Goal: Transaction & Acquisition: Purchase product/service

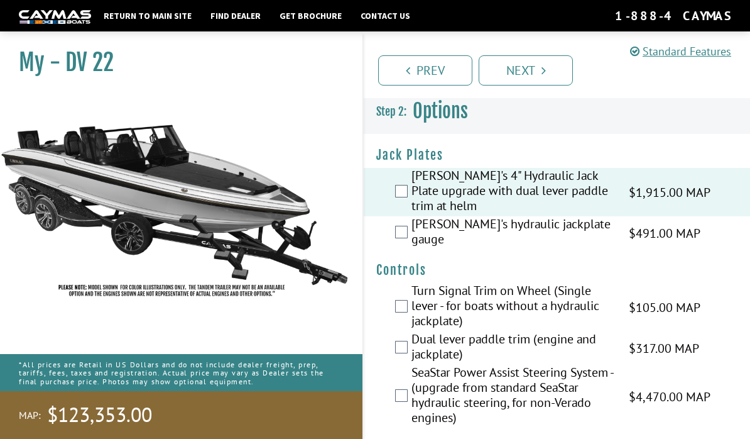
scroll to position [1174, 0]
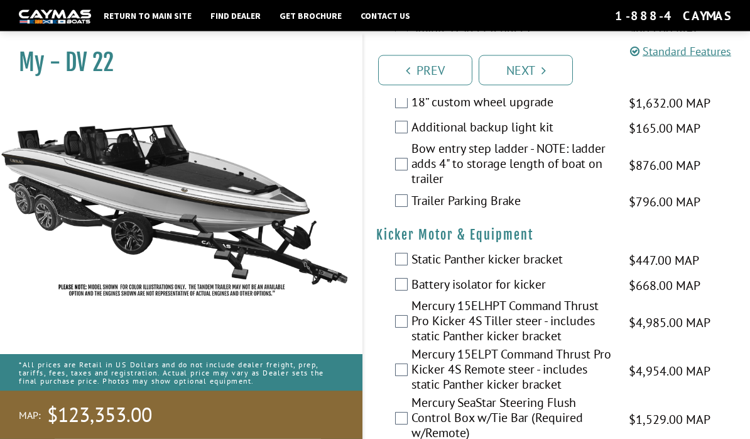
click at [544, 61] on link "Next" at bounding box center [526, 70] width 94 height 30
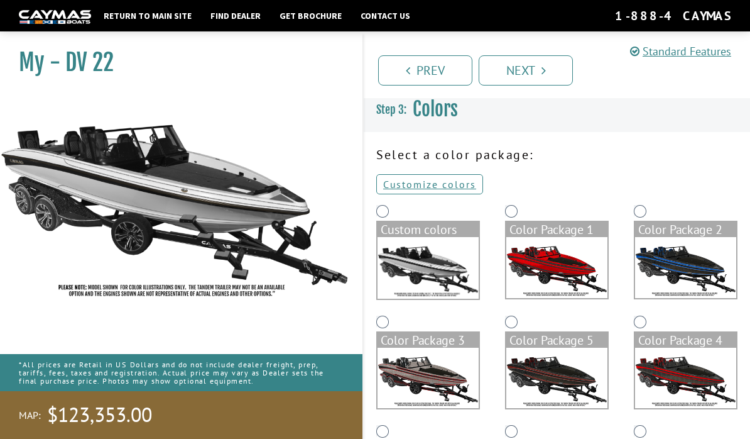
scroll to position [0, 0]
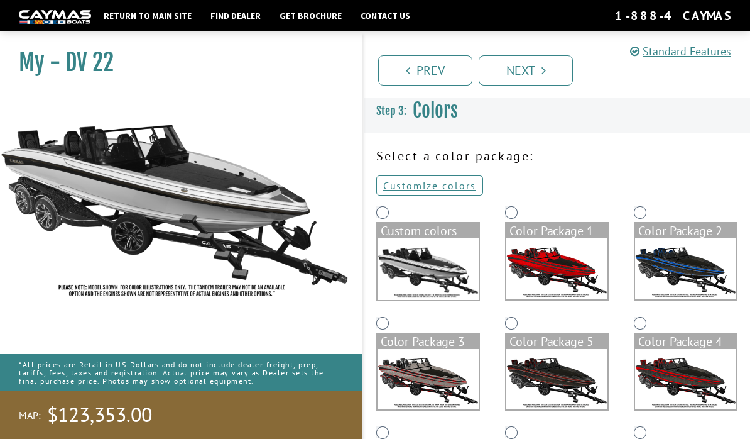
click at [446, 194] on link "Customize colors" at bounding box center [429, 185] width 107 height 20
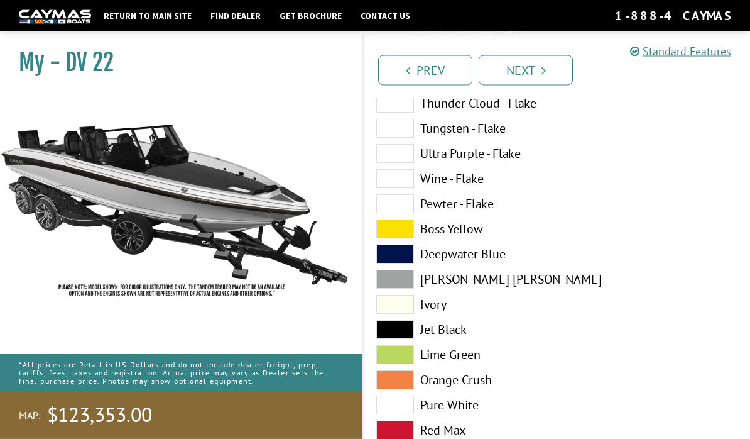
scroll to position [485, 0]
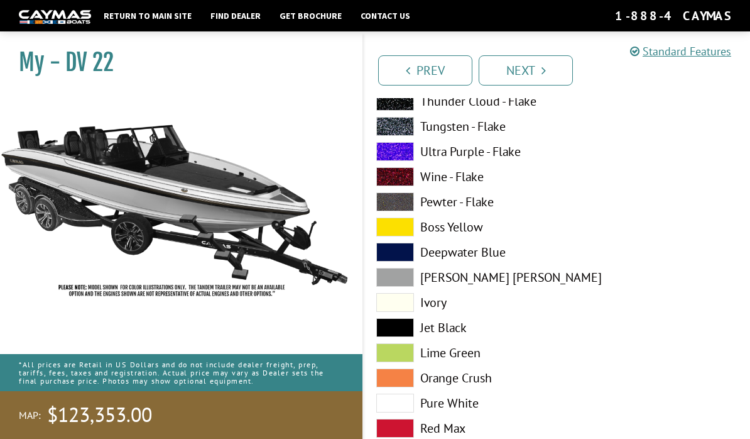
click at [411, 400] on span at bounding box center [395, 402] width 38 height 19
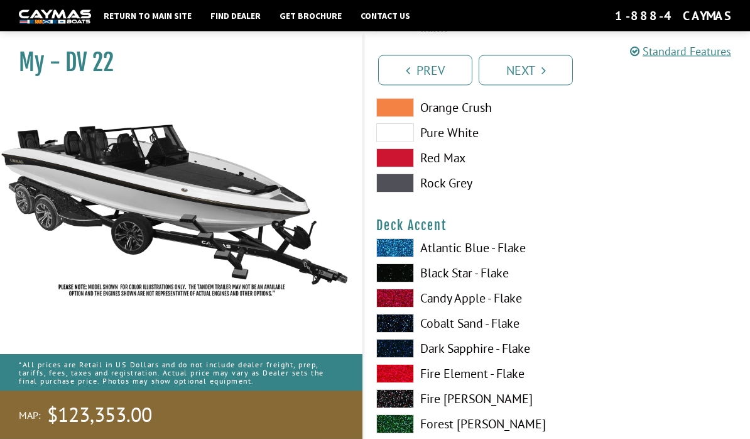
scroll to position [757, 0]
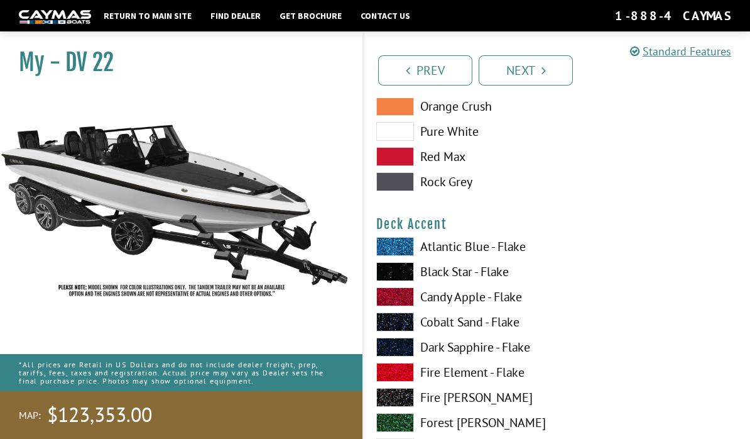
click at [403, 295] on span at bounding box center [395, 296] width 38 height 19
click at [405, 348] on span at bounding box center [395, 346] width 38 height 19
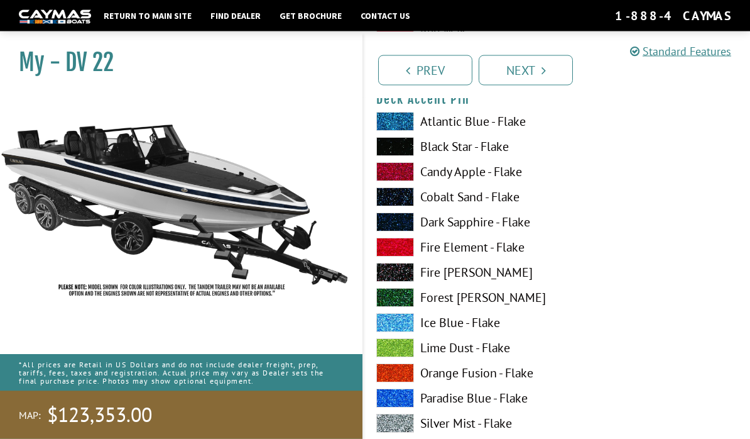
click at [400, 427] on span at bounding box center [395, 423] width 38 height 19
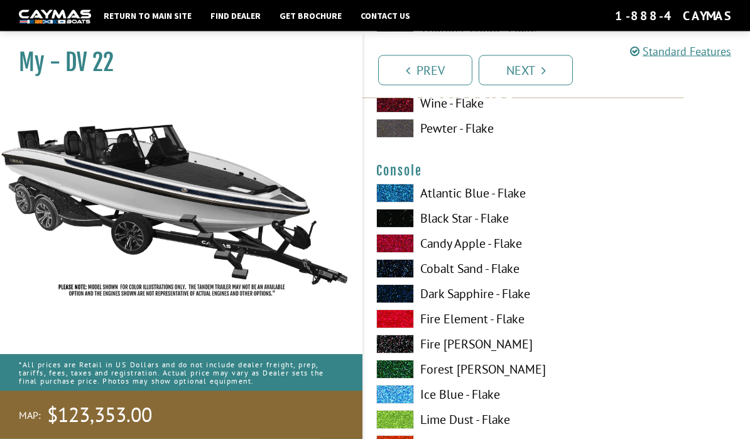
scroll to position [2101, 0]
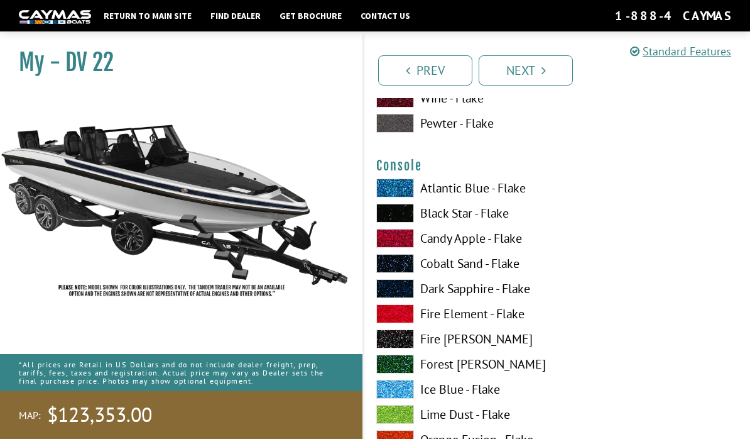
click at [395, 298] on span at bounding box center [395, 288] width 38 height 19
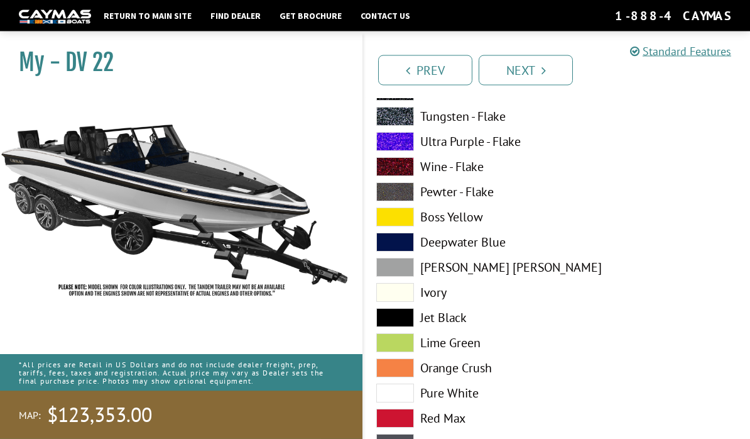
click at [411, 396] on span at bounding box center [395, 393] width 38 height 19
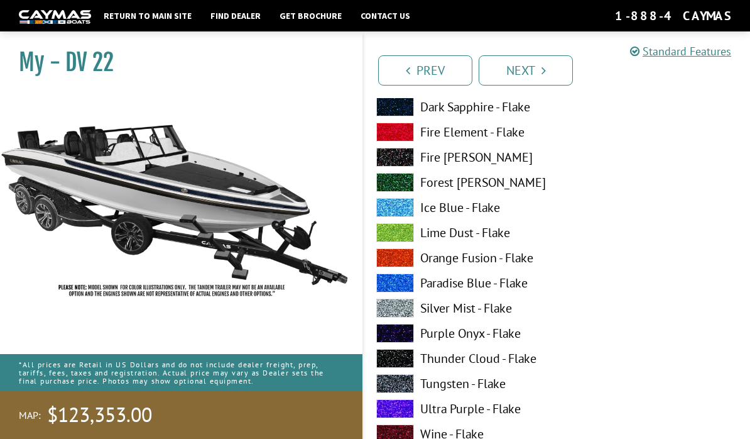
scroll to position [2279, 0]
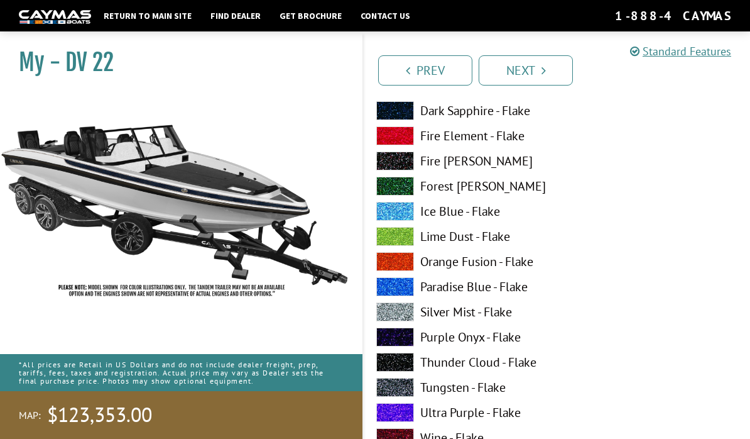
click at [398, 116] on span at bounding box center [395, 110] width 38 height 19
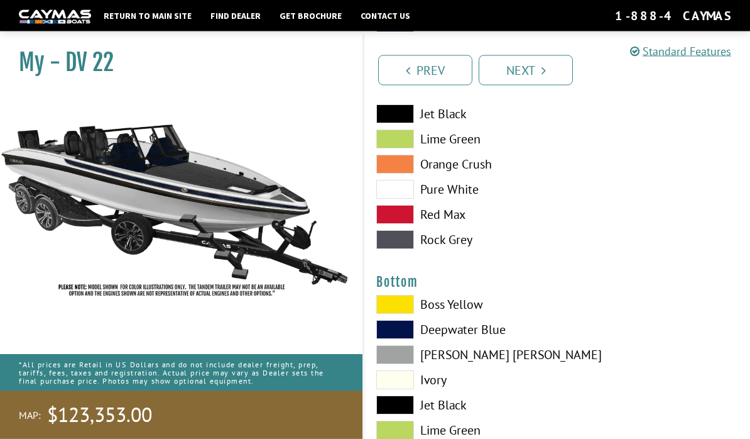
scroll to position [2757, 0]
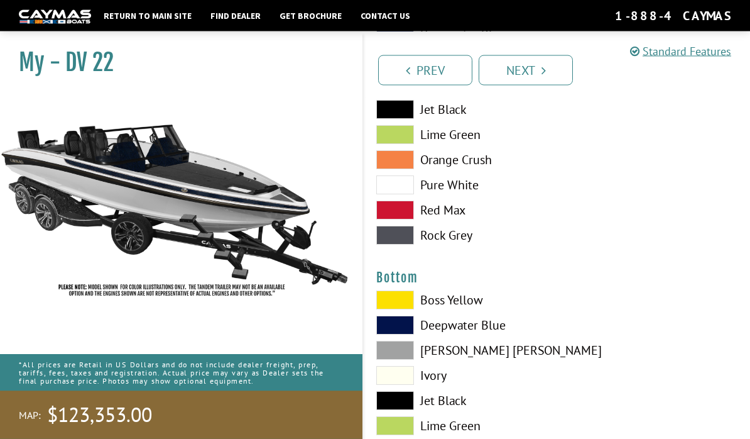
click at [400, 329] on span at bounding box center [395, 325] width 38 height 19
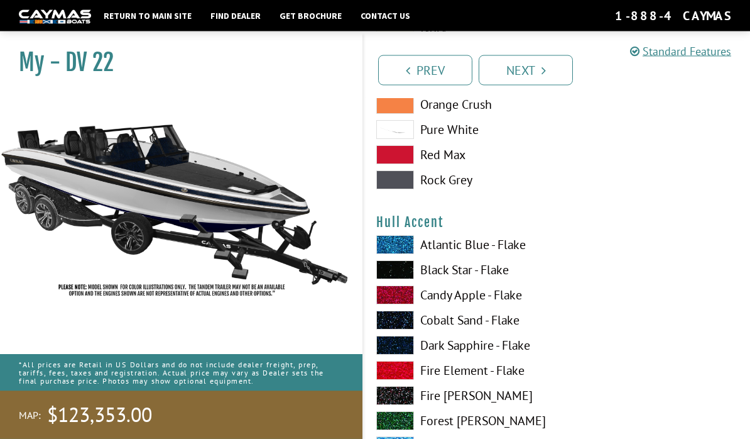
scroll to position [3104, 0]
click at [405, 298] on span at bounding box center [395, 294] width 38 height 19
click at [403, 351] on span at bounding box center [395, 345] width 38 height 19
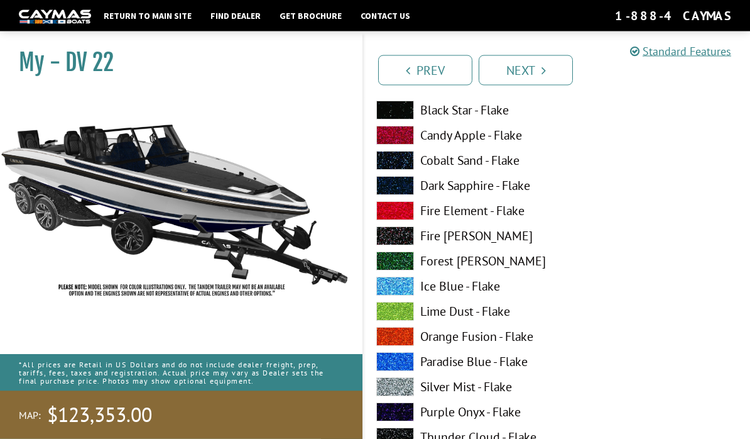
click at [400, 397] on span at bounding box center [395, 387] width 38 height 19
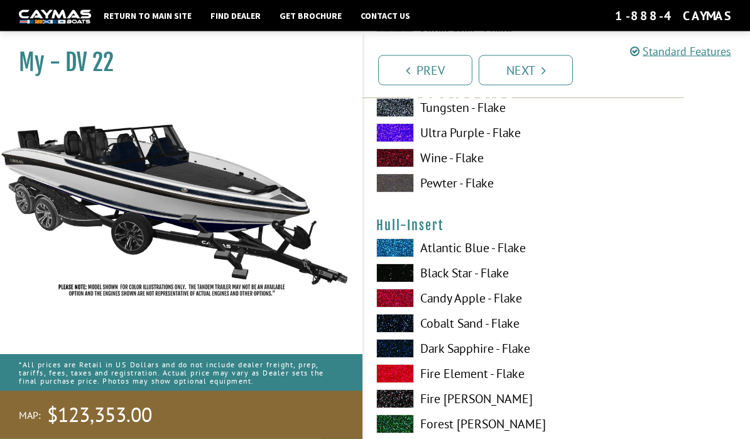
scroll to position [4386, 0]
click at [408, 354] on span at bounding box center [395, 348] width 38 height 19
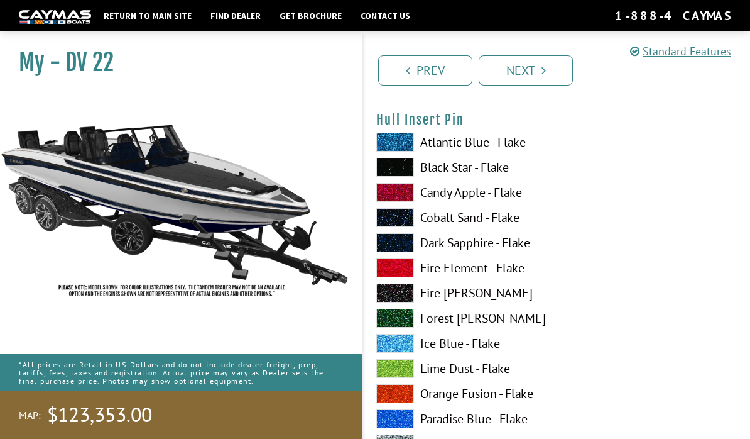
scroll to position [5265, 0]
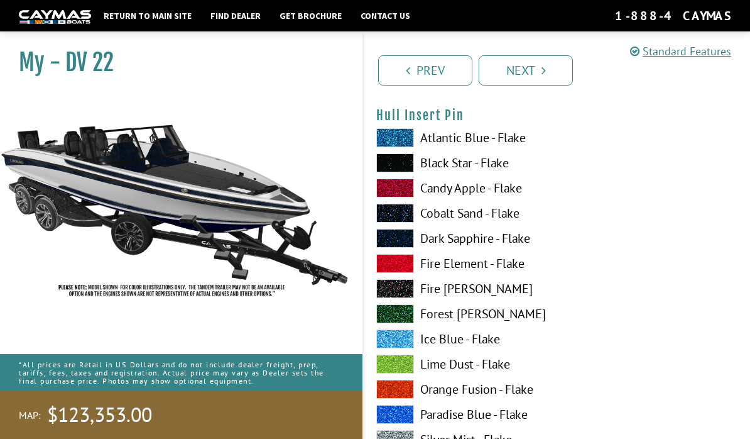
click at [400, 195] on span at bounding box center [395, 187] width 38 height 19
click at [402, 438] on span at bounding box center [395, 439] width 38 height 19
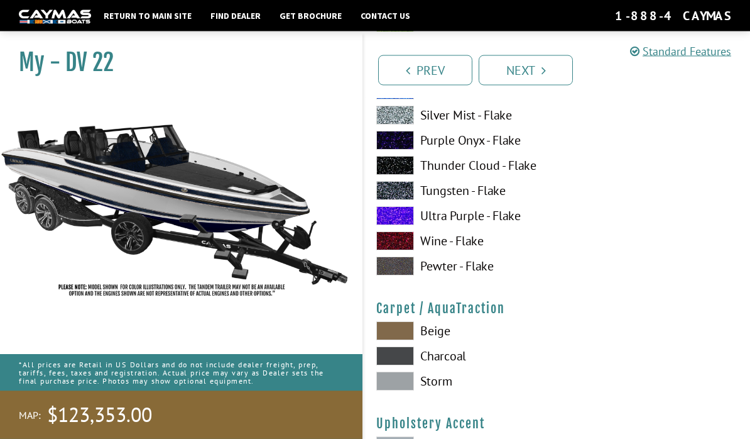
scroll to position [5589, 0]
click at [410, 388] on span at bounding box center [395, 380] width 38 height 19
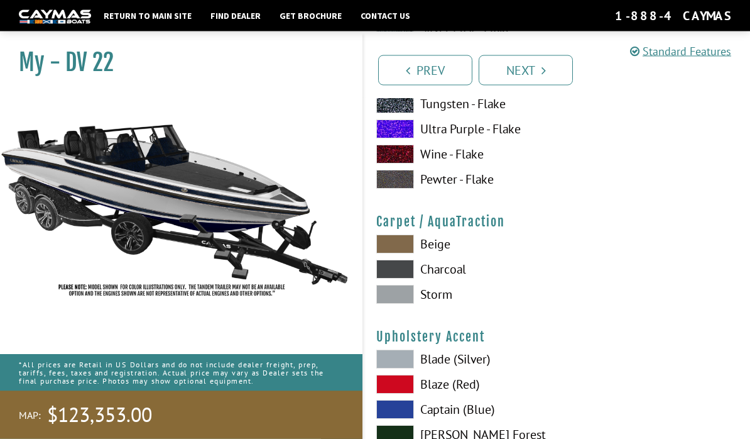
scroll to position [5678, 0]
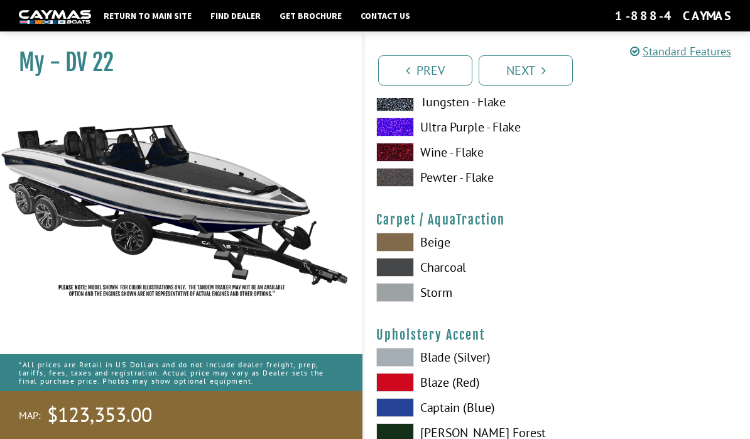
click at [405, 365] on span at bounding box center [395, 357] width 38 height 19
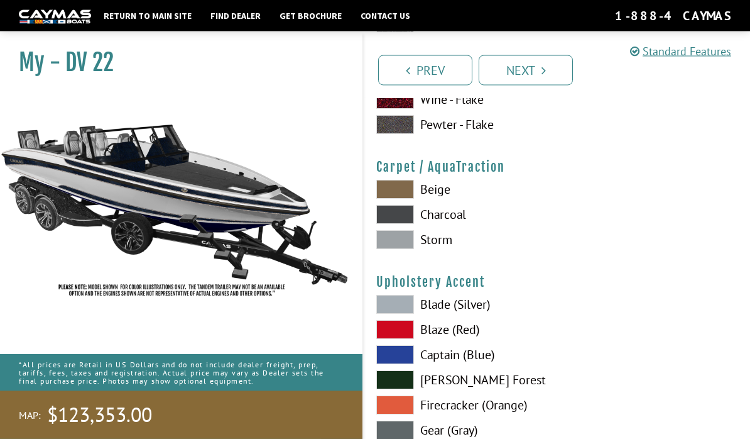
scroll to position [5731, 0]
click at [402, 313] on span at bounding box center [395, 303] width 38 height 19
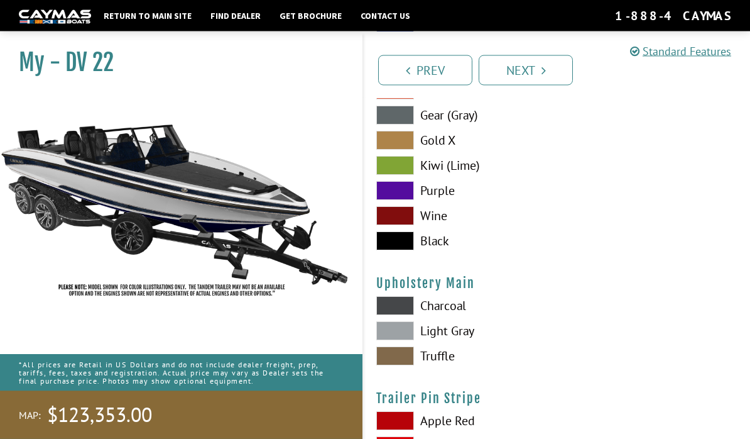
scroll to position [6045, 0]
click at [402, 340] on span at bounding box center [395, 330] width 38 height 19
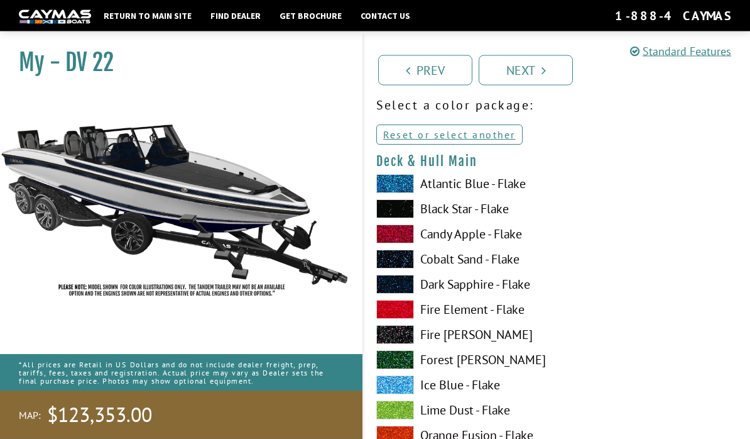
scroll to position [51, 0]
click at [398, 293] on span at bounding box center [395, 284] width 38 height 19
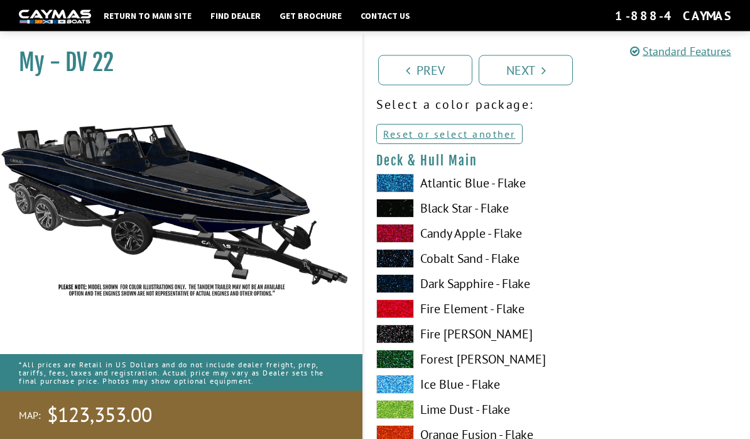
scroll to position [52, 0]
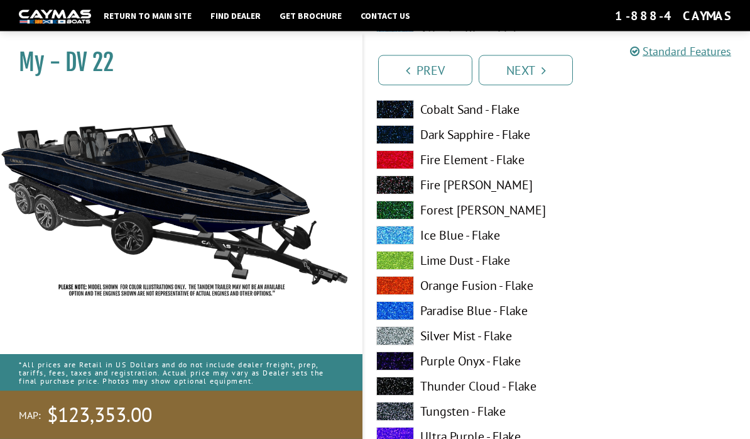
click at [412, 339] on span at bounding box center [395, 336] width 38 height 19
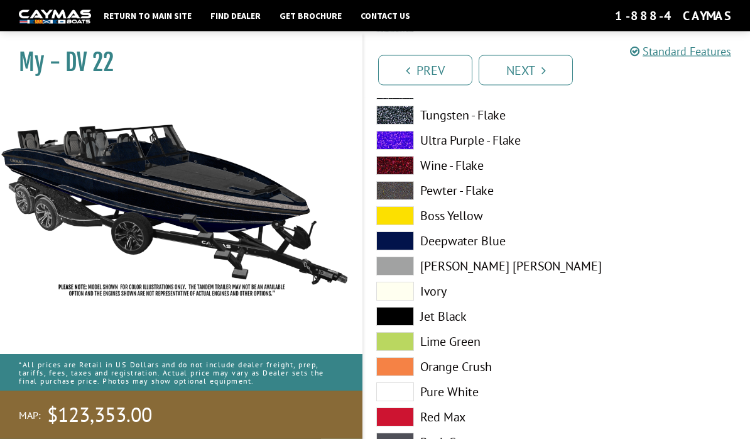
click at [406, 395] on span at bounding box center [395, 392] width 38 height 19
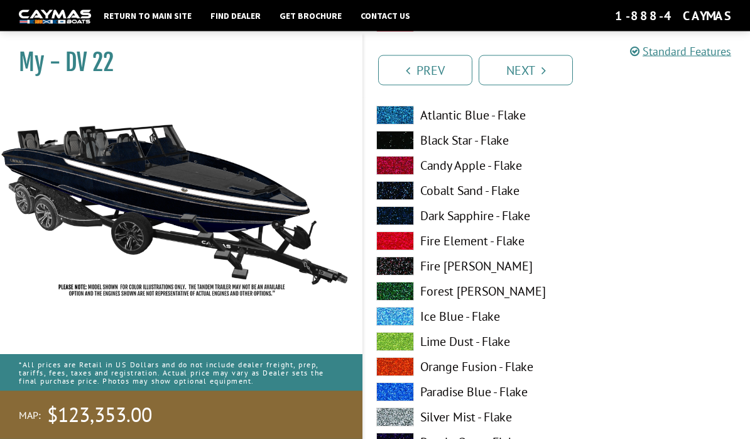
click at [402, 420] on span at bounding box center [395, 417] width 38 height 19
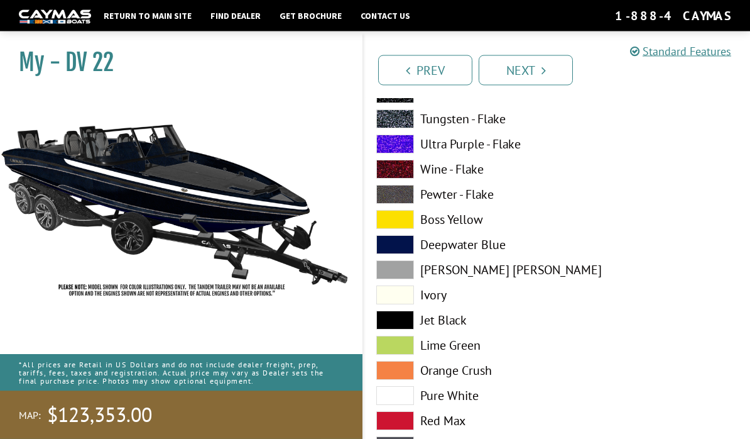
scroll to position [3604, 0]
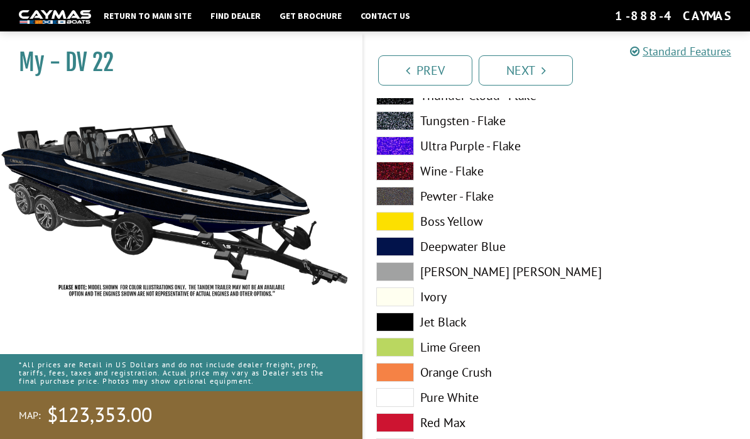
click at [410, 402] on span at bounding box center [395, 397] width 38 height 19
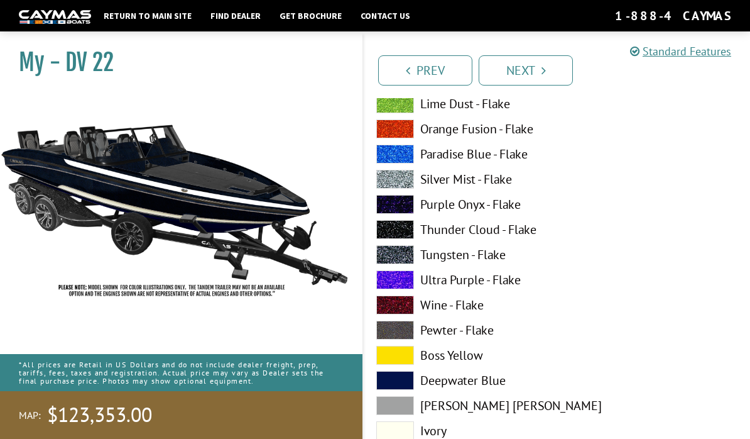
scroll to position [3470, 0]
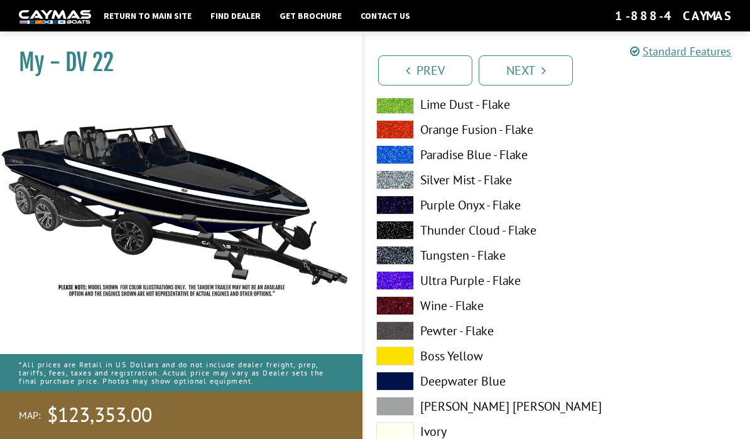
click at [405, 187] on span at bounding box center [395, 179] width 38 height 19
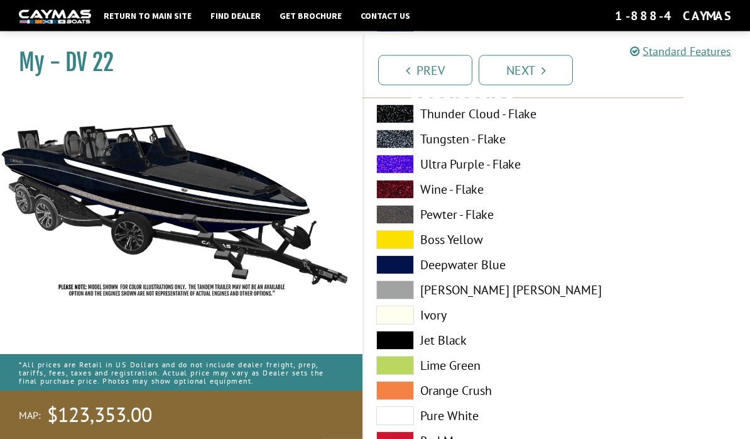
click at [401, 420] on span at bounding box center [395, 416] width 38 height 19
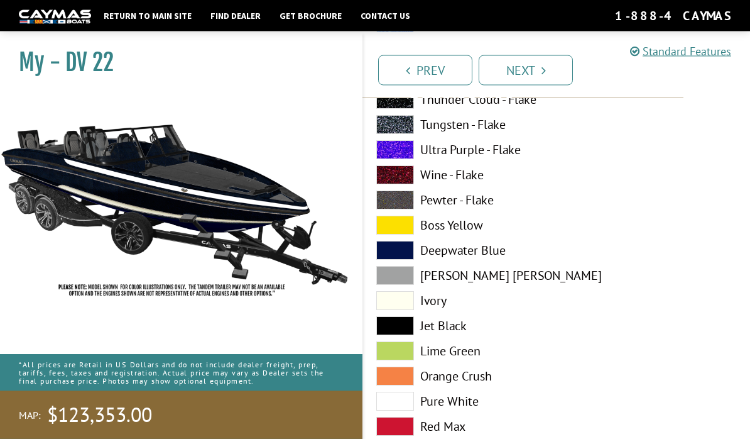
scroll to position [4898, 0]
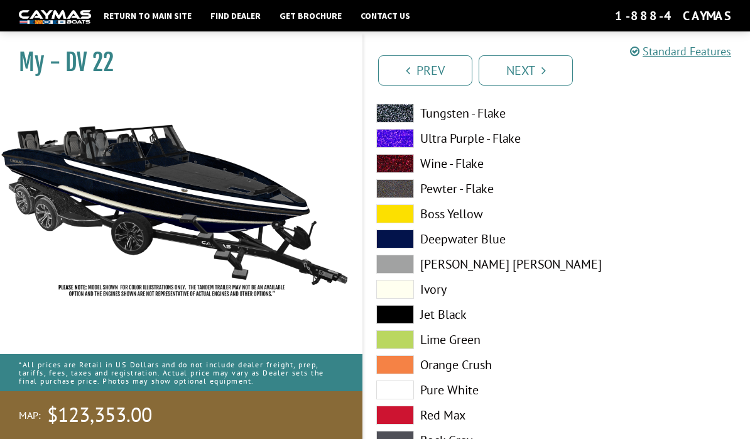
click at [410, 399] on span at bounding box center [395, 389] width 38 height 19
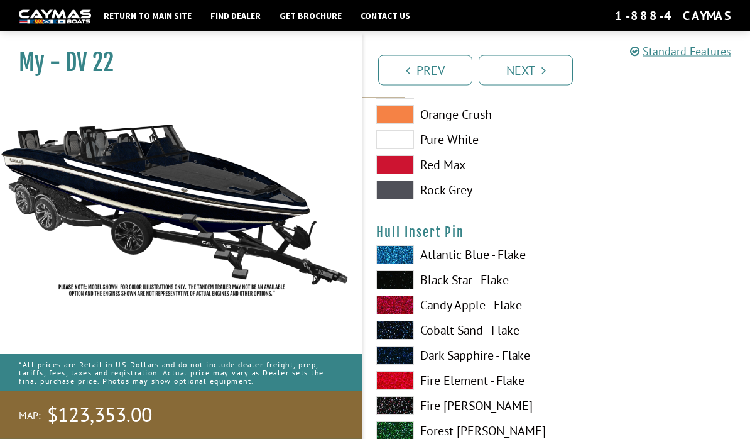
scroll to position [5148, 0]
click at [410, 311] on span at bounding box center [395, 304] width 38 height 19
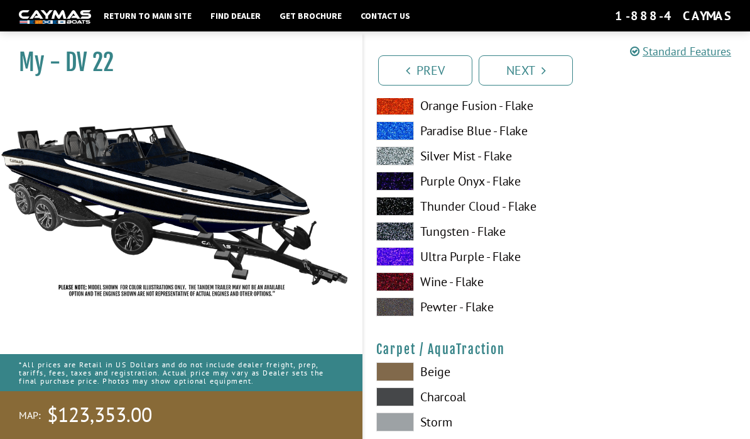
scroll to position [5552, 0]
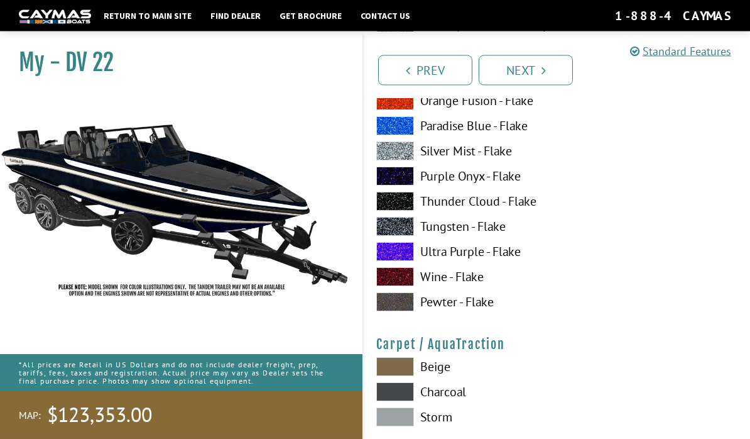
click at [556, 266] on div "Atlantic Blue - Flake Black Star - Flake Candy Apple - Flake Cobalt Sand - Flak…" at bounding box center [461, 79] width 194 height 478
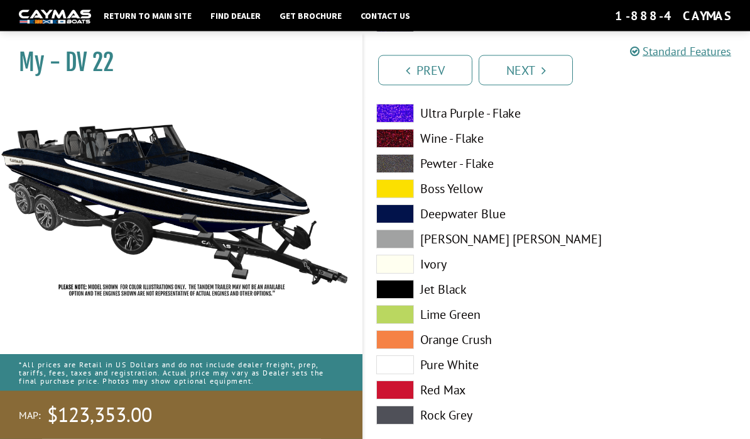
scroll to position [534, 0]
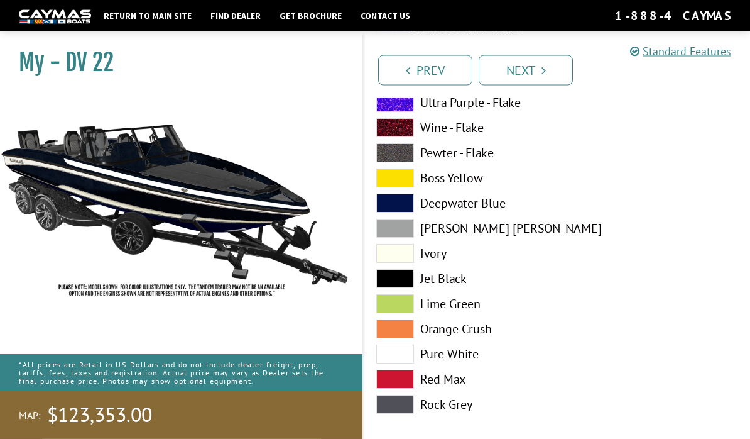
click at [410, 354] on span at bounding box center [395, 354] width 38 height 19
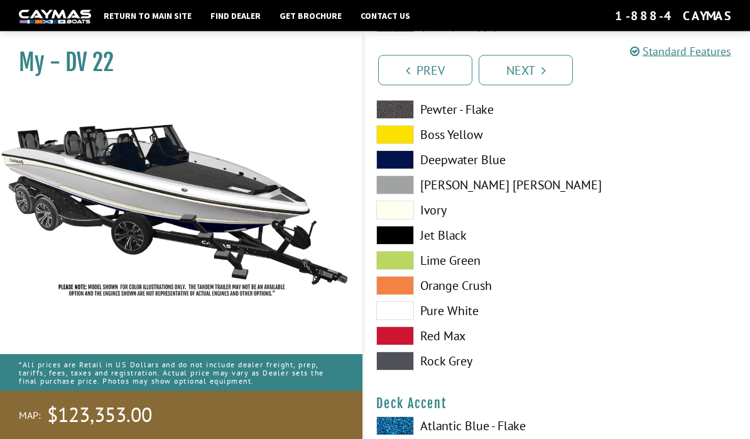
scroll to position [577, 0]
click at [404, 336] on span at bounding box center [395, 335] width 38 height 19
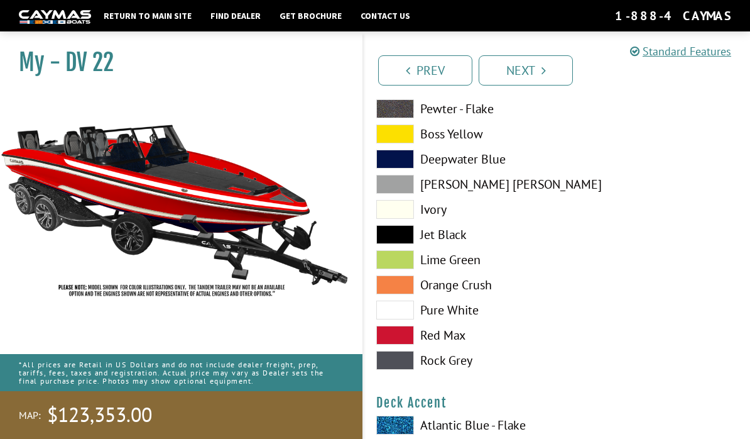
click at [414, 311] on label "Pure White" at bounding box center [460, 309] width 168 height 19
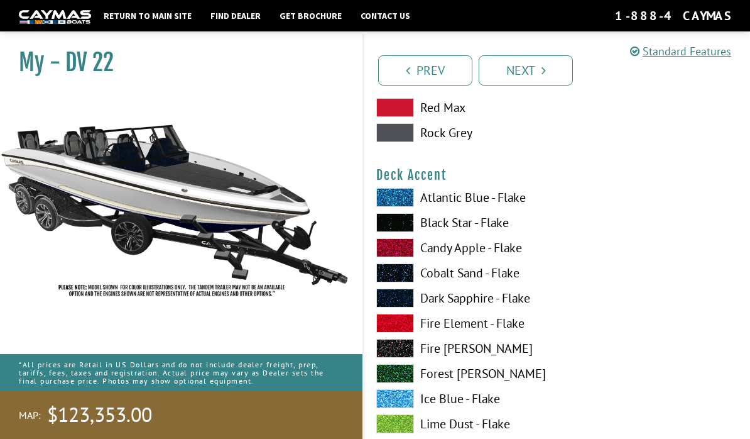
scroll to position [823, 0]
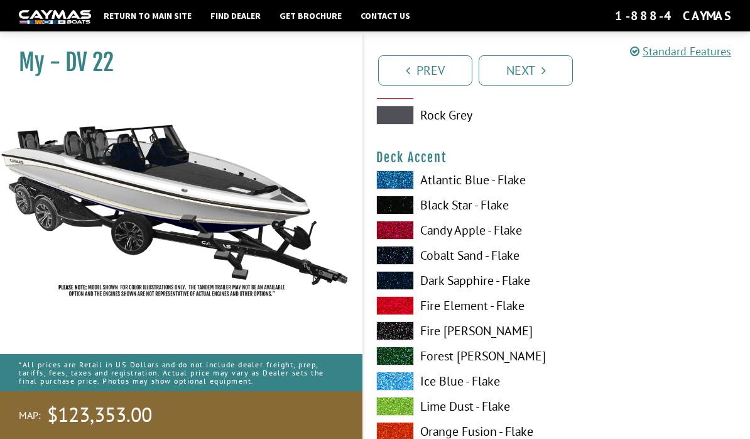
click at [403, 288] on span at bounding box center [395, 280] width 38 height 19
click at [402, 305] on span at bounding box center [395, 305] width 38 height 19
click at [404, 283] on span at bounding box center [395, 280] width 38 height 19
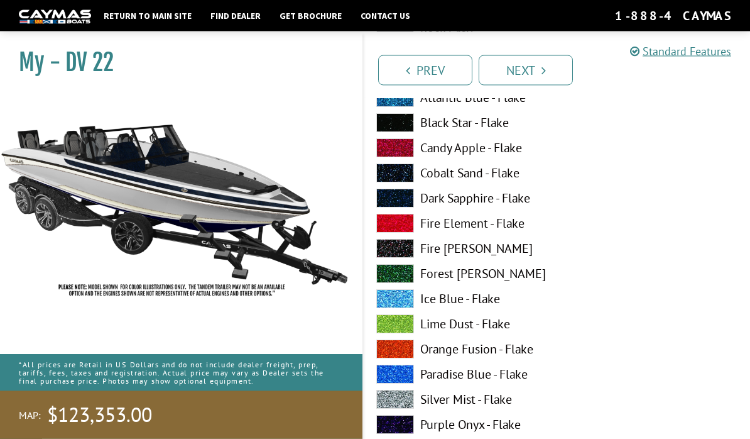
click at [407, 399] on span at bounding box center [395, 399] width 38 height 19
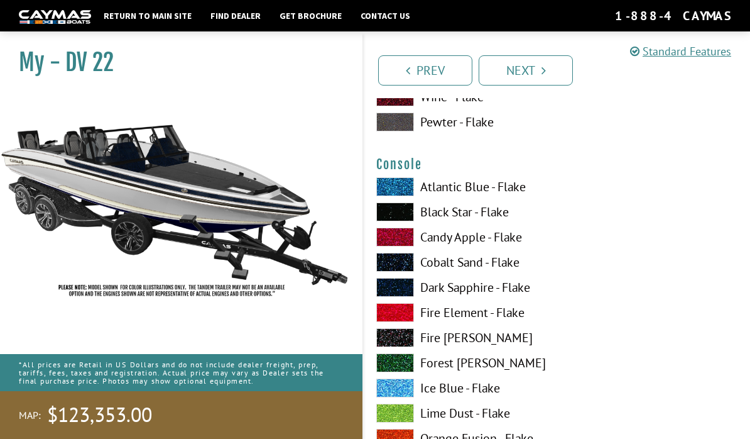
scroll to position [2104, 0]
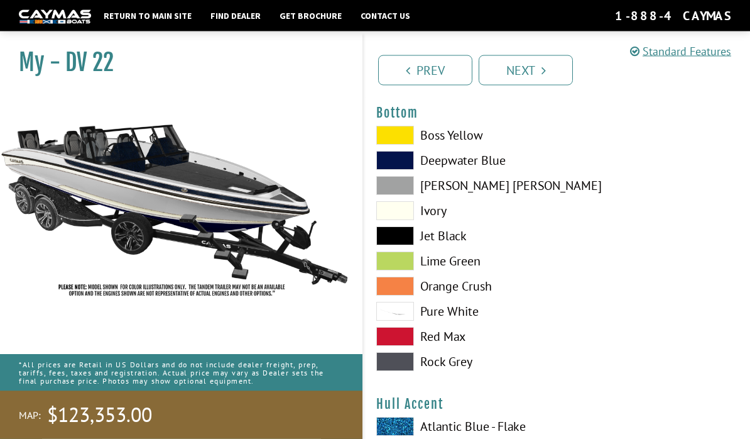
click at [402, 321] on span at bounding box center [395, 311] width 38 height 19
click at [405, 164] on span at bounding box center [395, 160] width 38 height 19
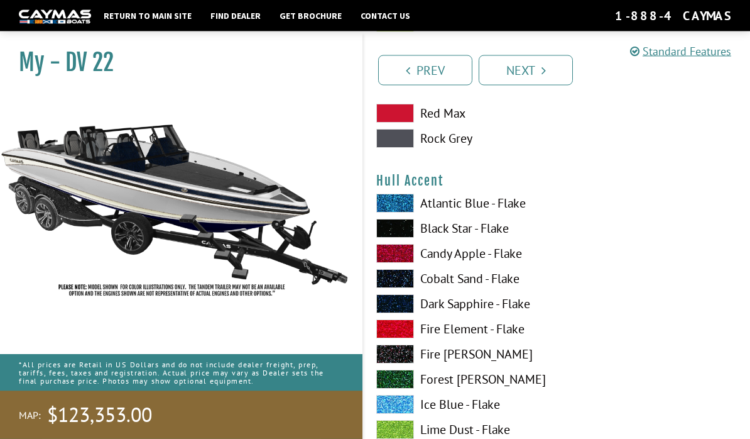
scroll to position [3148, 0]
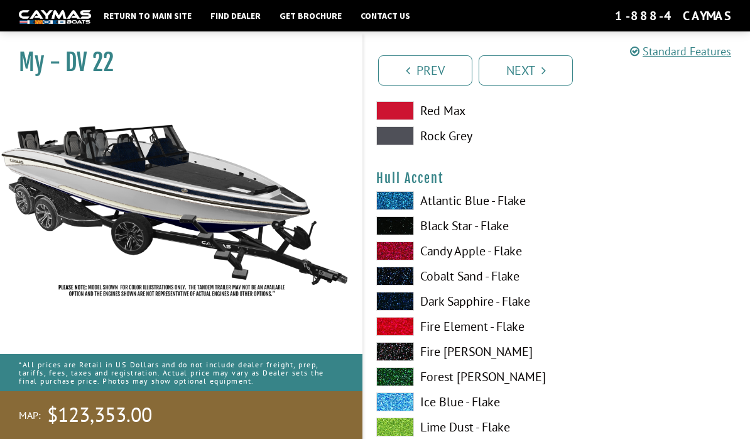
click at [403, 336] on span at bounding box center [395, 326] width 38 height 19
click at [407, 256] on span at bounding box center [395, 250] width 38 height 19
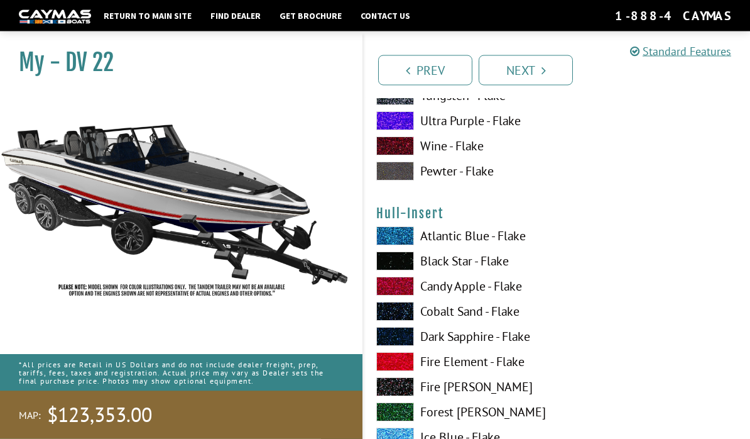
scroll to position [4398, 0]
click at [405, 344] on span at bounding box center [395, 336] width 38 height 19
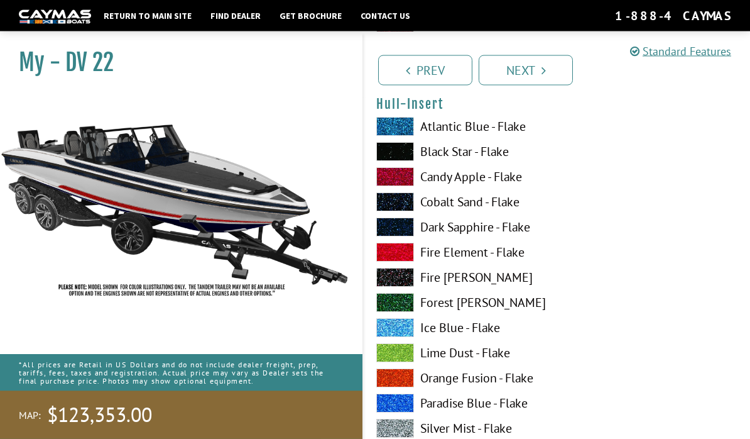
click at [411, 435] on span at bounding box center [395, 428] width 38 height 19
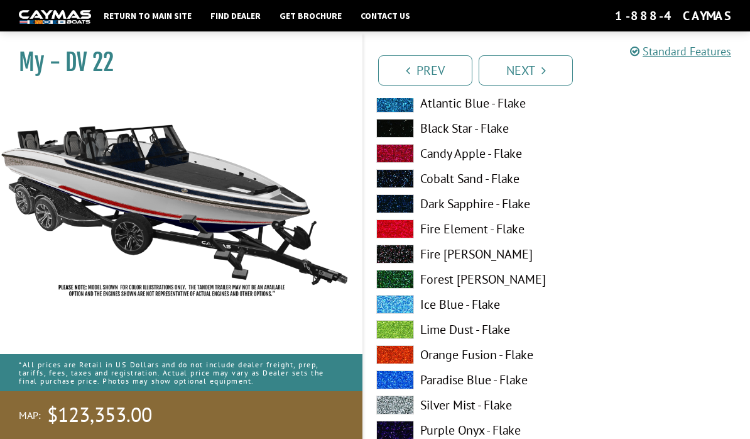
scroll to position [3240, 0]
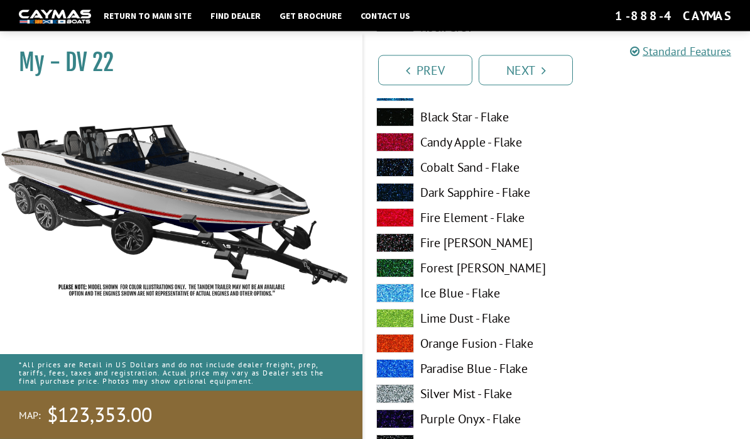
click at [413, 397] on span at bounding box center [395, 394] width 38 height 19
click at [405, 198] on span at bounding box center [395, 192] width 38 height 19
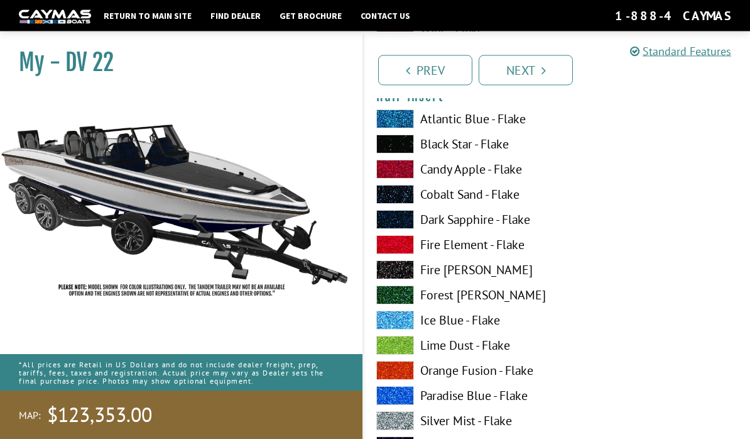
scroll to position [4515, 0]
click at [403, 225] on span at bounding box center [395, 219] width 38 height 19
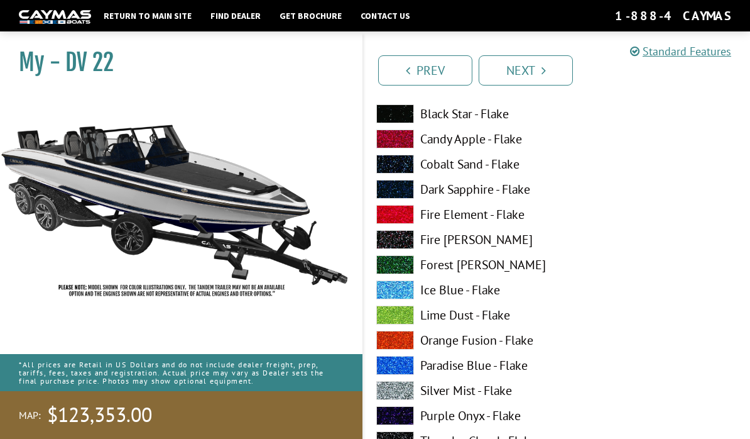
scroll to position [5321, 0]
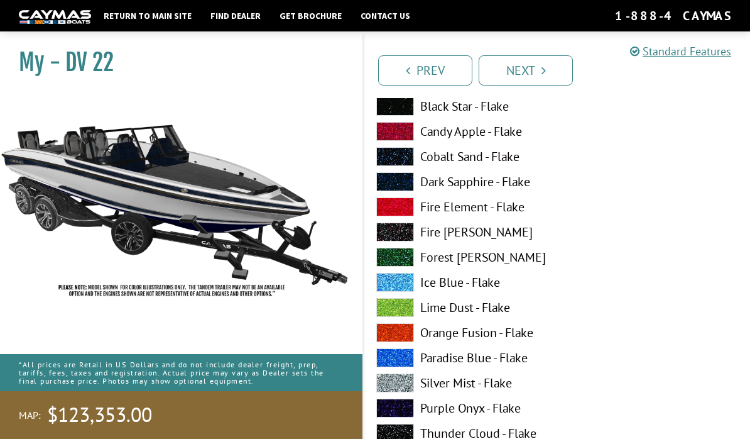
click at [399, 140] on span at bounding box center [395, 131] width 38 height 19
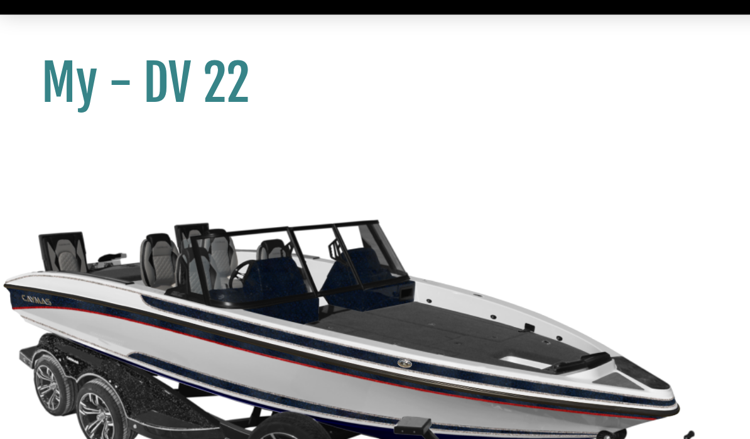
scroll to position [122, 0]
